Goal: Contribute content

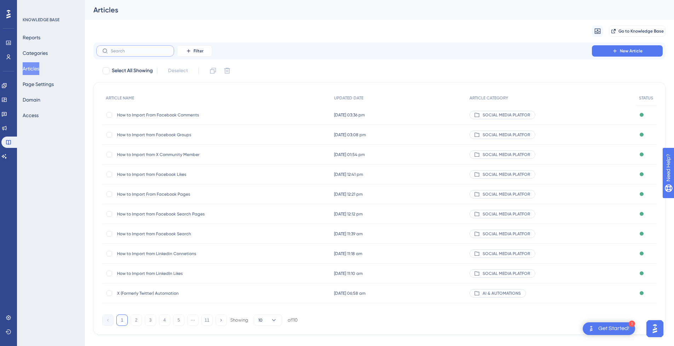
click at [140, 49] on input "text" at bounding box center [139, 50] width 57 height 5
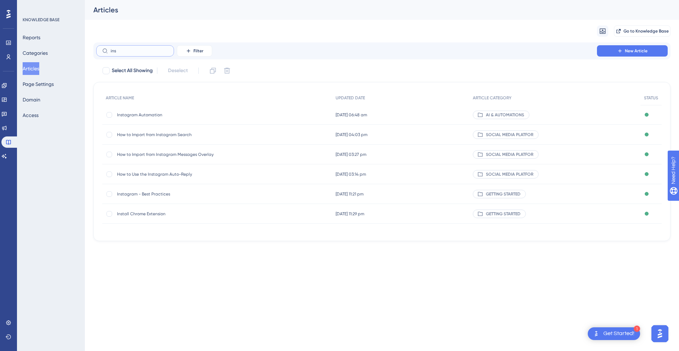
type input "ins"
click at [350, 114] on span "[DATE] 06:48 am" at bounding box center [351, 115] width 31 height 6
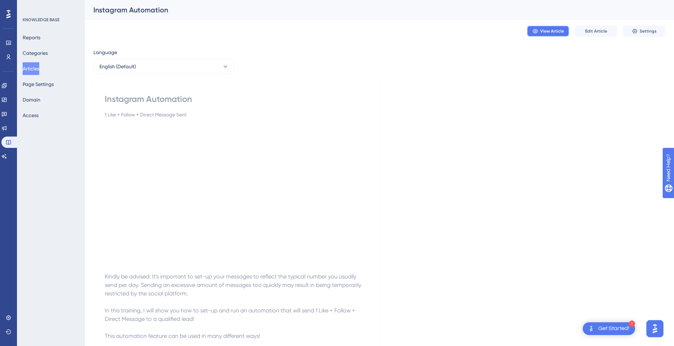
click at [552, 30] on span "View Article" at bounding box center [552, 31] width 24 height 6
drag, startPoint x: 38, startPoint y: 69, endPoint x: 88, endPoint y: 32, distance: 62.9
click at [37, 69] on button "Articles" at bounding box center [31, 68] width 17 height 13
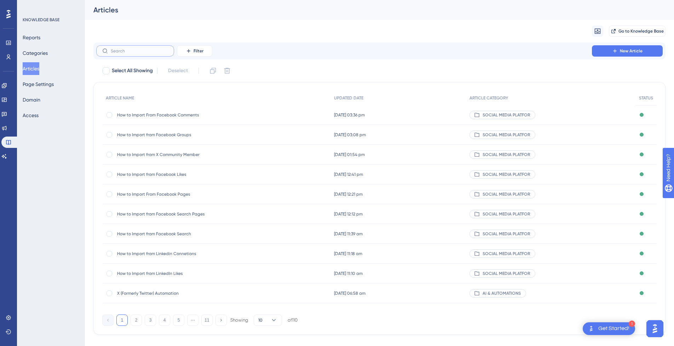
click at [136, 52] on input "text" at bounding box center [139, 50] width 57 height 5
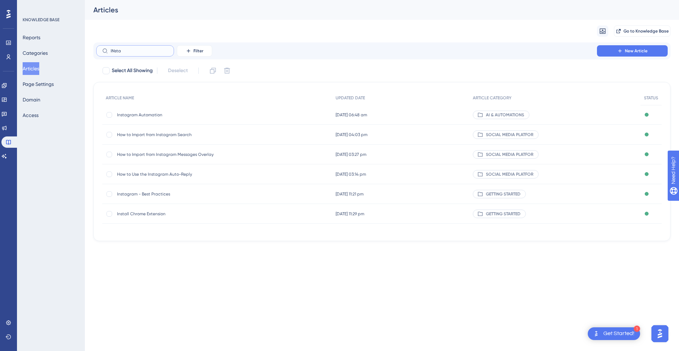
type input "INstag"
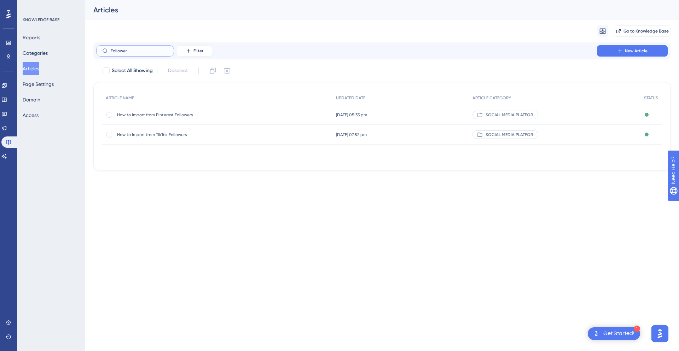
drag, startPoint x: 132, startPoint y: 49, endPoint x: 89, endPoint y: 47, distance: 43.2
click at [89, 47] on div "Performance Users Engagement Widgets Feedback Product Updates Knowledge Base AI…" at bounding box center [382, 91] width 594 height 182
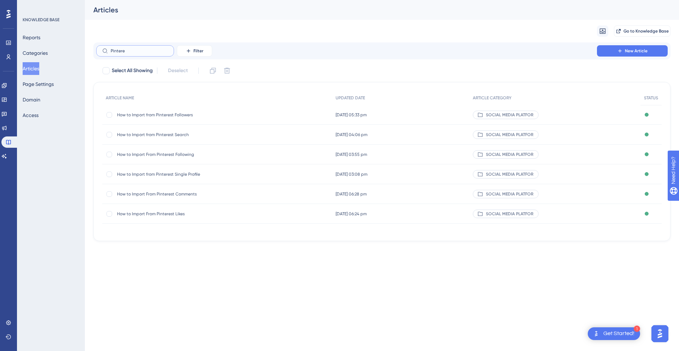
type input "Pintere"
click at [199, 116] on span "How to Import from Pinterest Followers" at bounding box center [173, 115] width 113 height 6
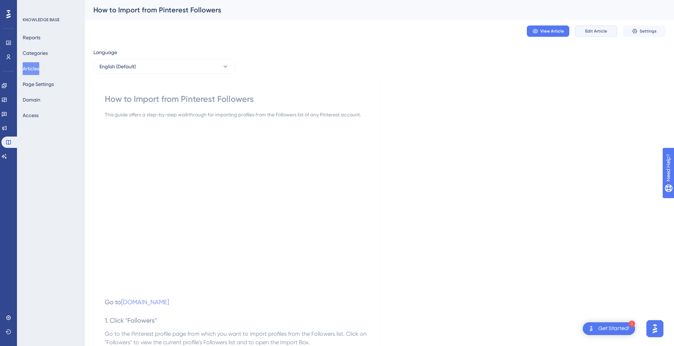
click at [597, 29] on span "Edit Article" at bounding box center [596, 31] width 22 height 6
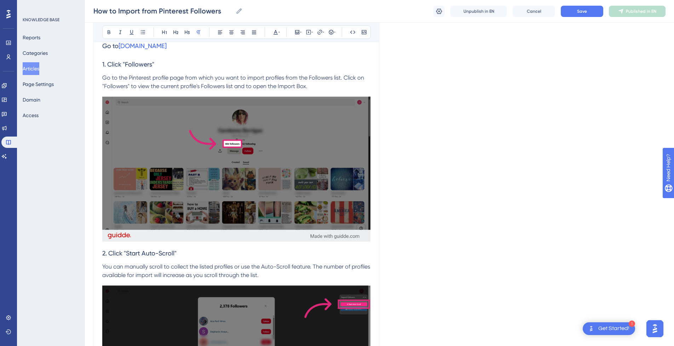
scroll to position [226, 0]
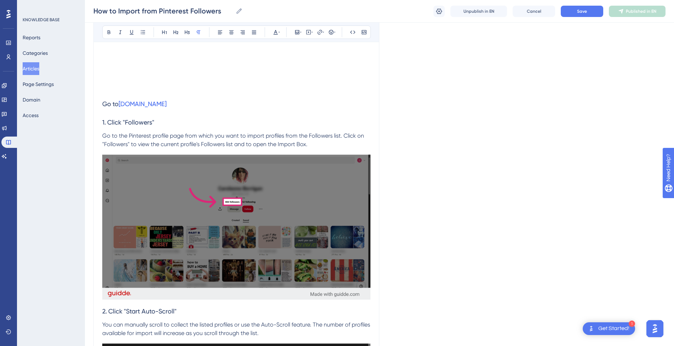
click at [174, 105] on h3 "Go to [DOMAIN_NAME]" at bounding box center [236, 104] width 268 height 18
click at [312, 78] on input "[URL][DOMAIN_NAME]" at bounding box center [320, 79] width 66 height 8
type input "[URL][DOMAIN_NAME]"
click at [300, 111] on span "Confirm" at bounding box center [299, 111] width 16 height 6
click at [584, 9] on span "Save" at bounding box center [582, 11] width 10 height 6
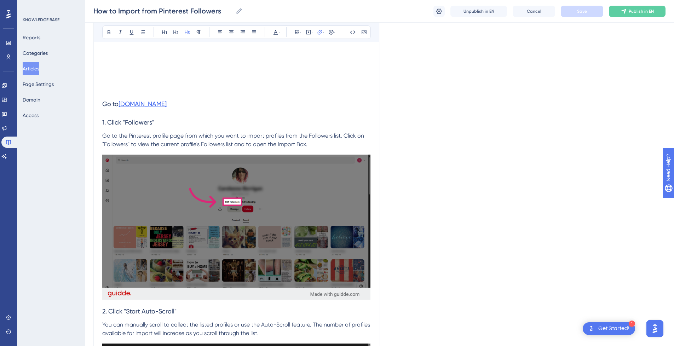
click at [161, 104] on span "[DOMAIN_NAME]" at bounding box center [143, 103] width 48 height 7
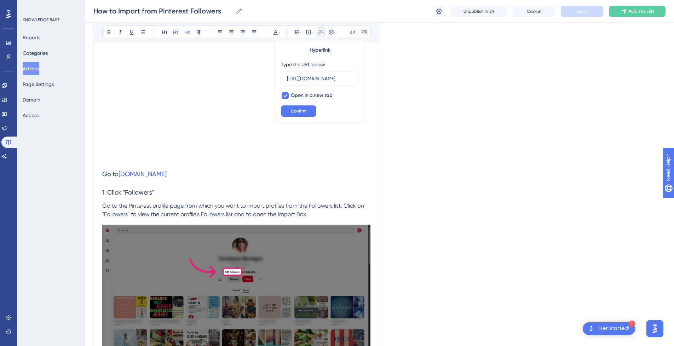
scroll to position [156, 0]
click at [127, 172] on span "[DOMAIN_NAME]" at bounding box center [143, 174] width 48 height 7
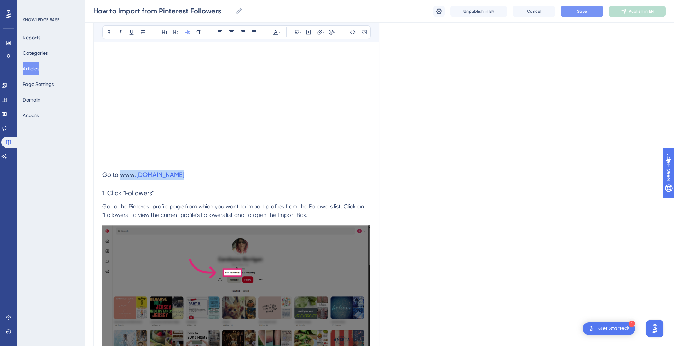
drag, startPoint x: 183, startPoint y: 177, endPoint x: 121, endPoint y: 178, distance: 61.6
click at [121, 178] on h3 "Go to www .[DOMAIN_NAME]" at bounding box center [236, 175] width 268 height 18
click at [161, 176] on span ".[DOMAIN_NAME]" at bounding box center [160, 174] width 50 height 7
drag, startPoint x: 121, startPoint y: 175, endPoint x: 193, endPoint y: 173, distance: 71.9
click at [193, 173] on h3 "Go to www .[DOMAIN_NAME]" at bounding box center [236, 175] width 268 height 18
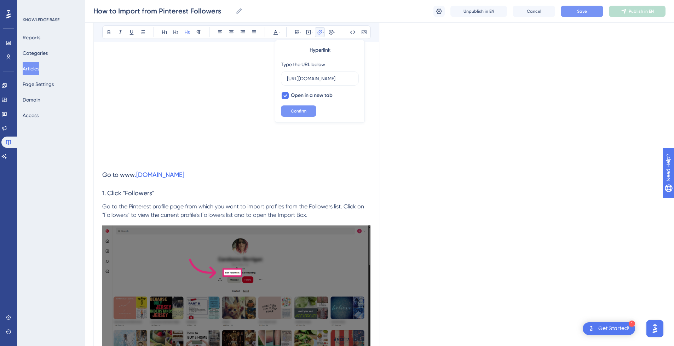
click at [303, 111] on span "Confirm" at bounding box center [299, 111] width 16 height 6
click at [190, 179] on h3 "Go to [DOMAIN_NAME]" at bounding box center [236, 175] width 268 height 18
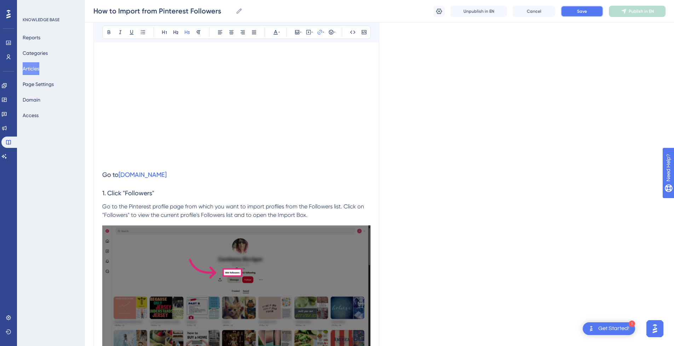
click at [587, 15] on button "Save" at bounding box center [582, 11] width 42 height 11
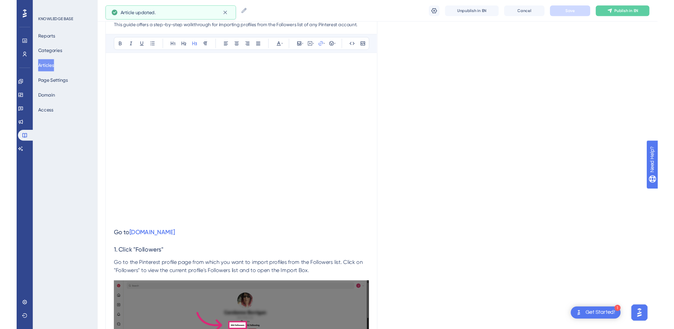
scroll to position [85, 0]
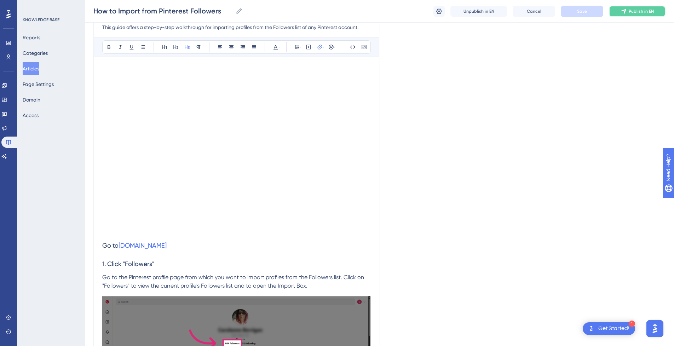
click at [633, 12] on span "Publish in EN" at bounding box center [641, 11] width 25 height 6
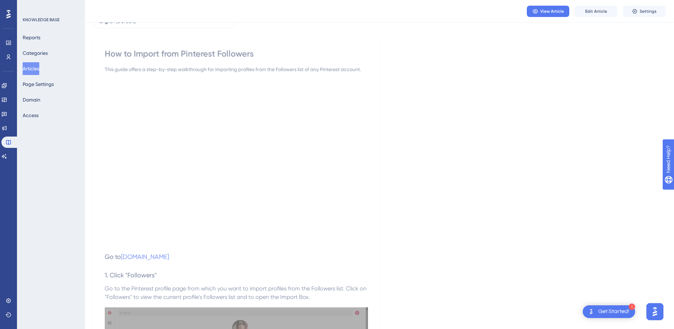
scroll to position [14, 0]
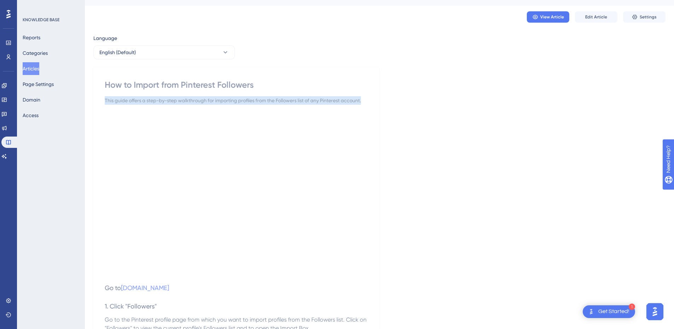
drag, startPoint x: 103, startPoint y: 99, endPoint x: 412, endPoint y: 96, distance: 309.7
copy div "This guide offers a step-by-step walkthrough for importing profiles from the Fo…"
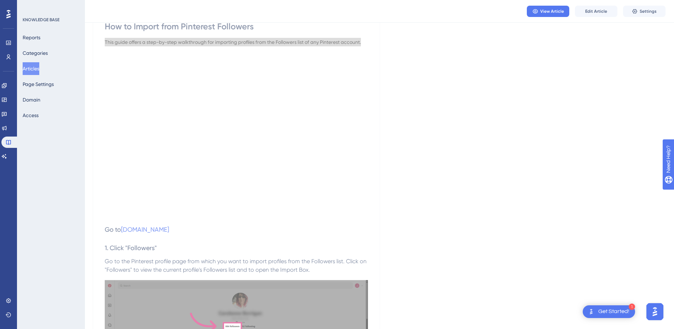
scroll to position [191, 0]
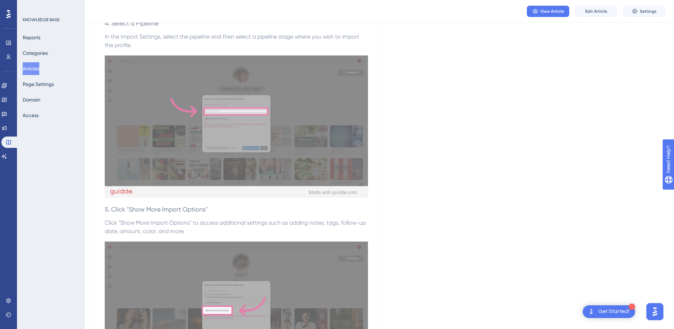
scroll to position [863, 0]
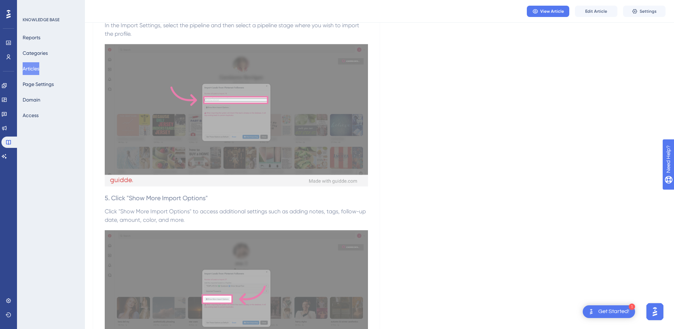
click at [34, 68] on button "Articles" at bounding box center [31, 68] width 17 height 13
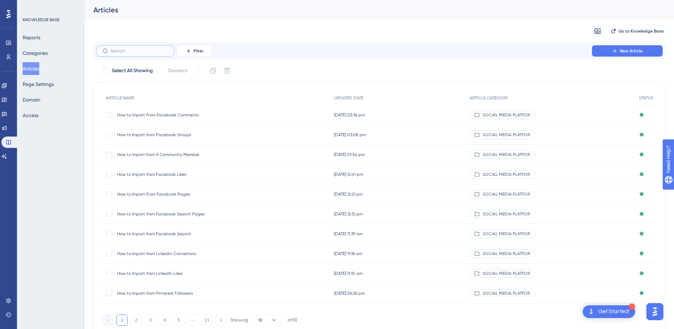
click at [146, 52] on input "text" at bounding box center [139, 50] width 57 height 5
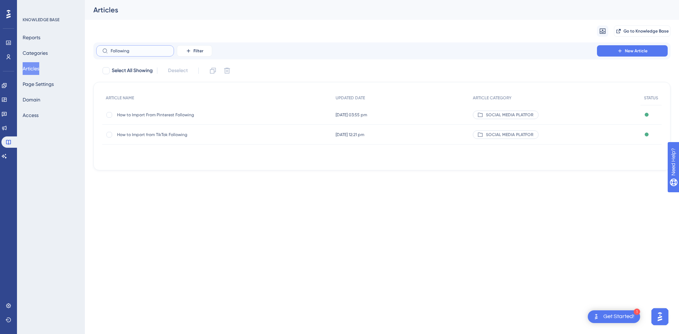
type input "Following"
click at [170, 136] on span "How to Import from TikTok Following" at bounding box center [173, 135] width 113 height 6
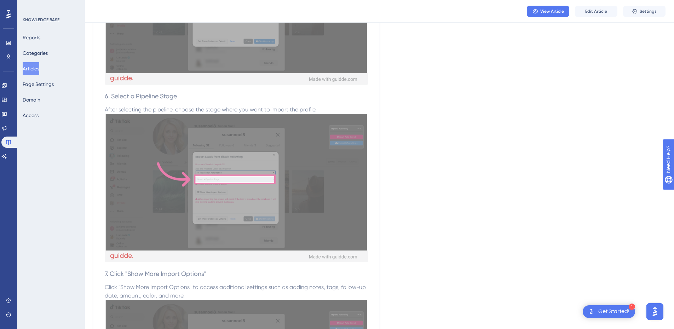
scroll to position [1132, 0]
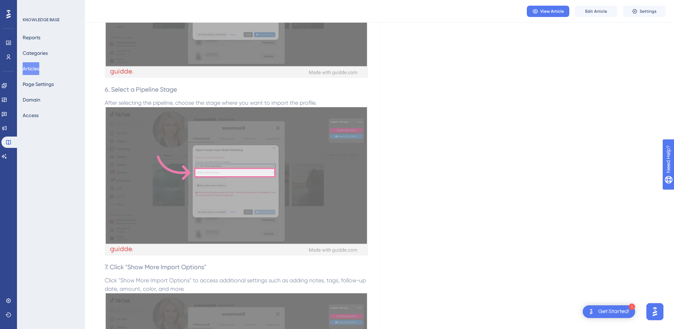
click at [38, 70] on button "Articles" at bounding box center [31, 68] width 17 height 13
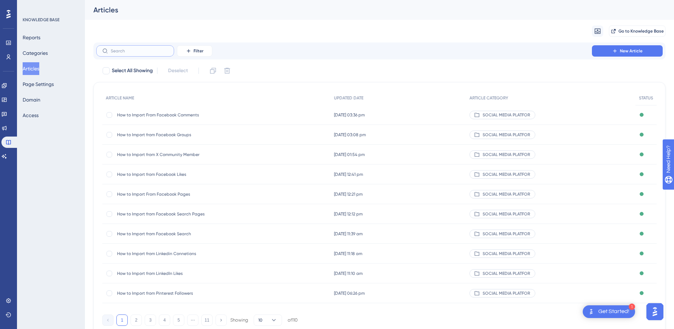
click at [139, 50] on input "text" at bounding box center [139, 50] width 57 height 5
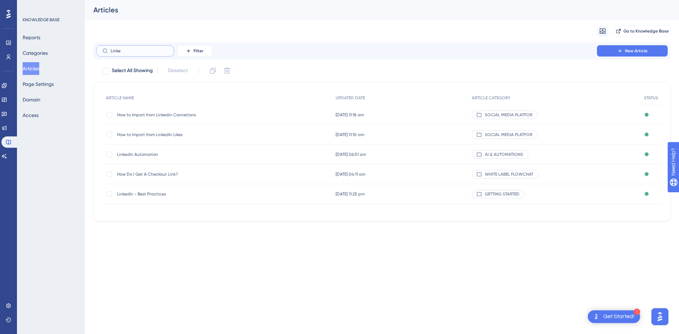
type input "Linked"
